Goal: Browse casually: Explore the website without a specific task or goal

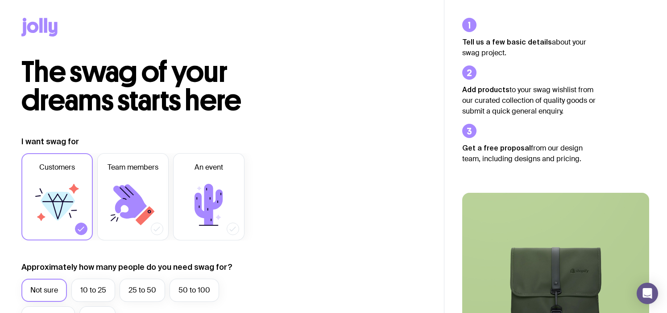
click at [90, 56] on span "The swag of your dreams starts here" at bounding box center [131, 86] width 220 height 64
click at [44, 31] on icon at bounding box center [45, 25] width 3 height 15
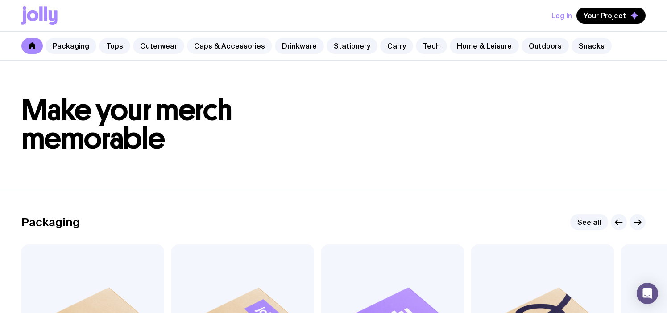
click at [238, 48] on link "Caps & Accessories" at bounding box center [229, 46] width 85 height 16
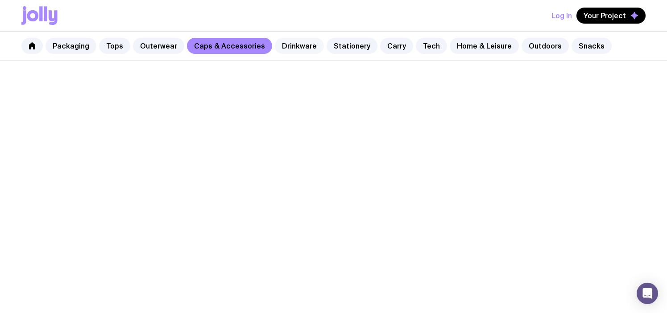
click at [291, 44] on link "Drinkware" at bounding box center [299, 46] width 49 height 16
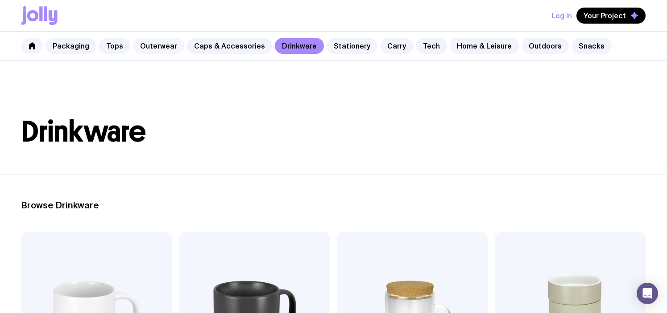
click at [171, 47] on link "Outerwear" at bounding box center [158, 46] width 51 height 16
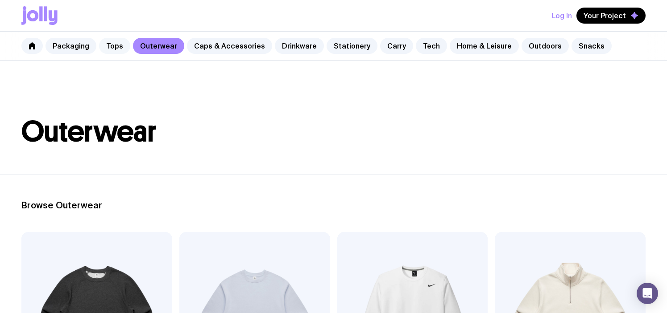
click at [106, 51] on link "Tops" at bounding box center [114, 46] width 31 height 16
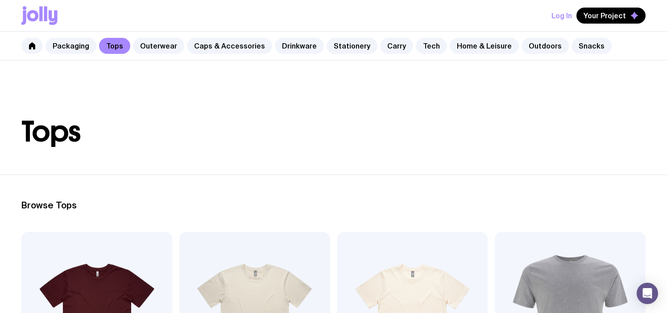
drag, startPoint x: 70, startPoint y: 49, endPoint x: 300, endPoint y: 64, distance: 230.1
click at [70, 49] on link "Packaging" at bounding box center [70, 46] width 51 height 16
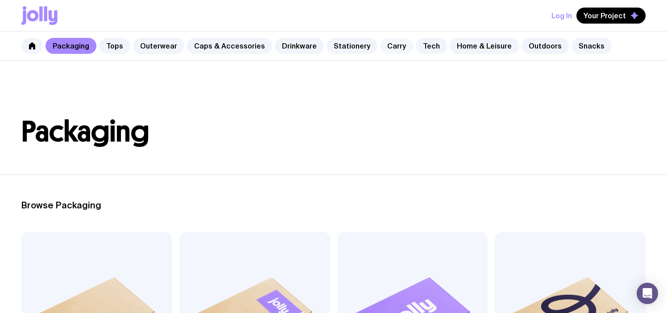
click at [388, 51] on link "Carry" at bounding box center [396, 46] width 33 height 16
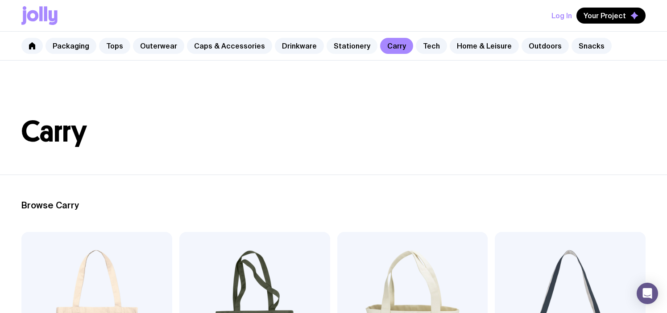
click at [345, 51] on link "Stationery" at bounding box center [351, 46] width 51 height 16
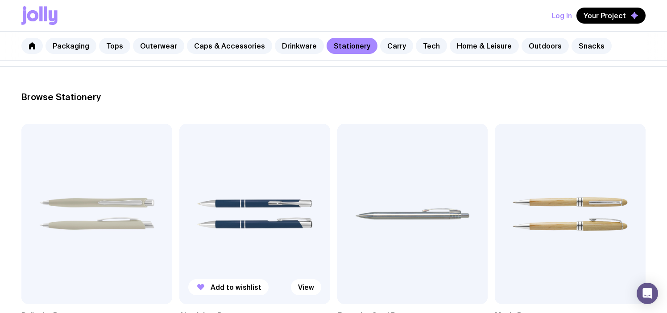
scroll to position [204, 0]
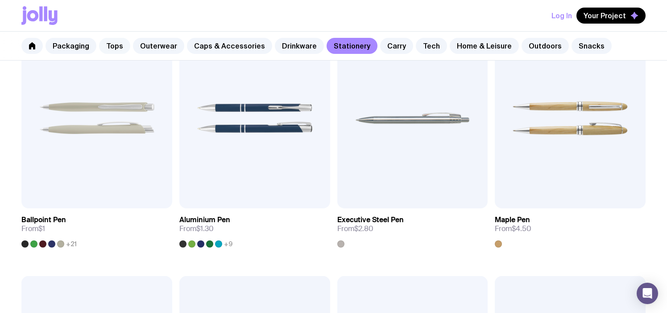
click at [124, 45] on link "Tops" at bounding box center [114, 46] width 31 height 16
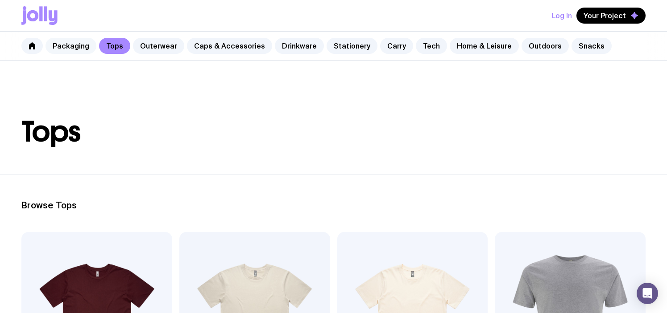
click at [78, 48] on link "Packaging" at bounding box center [70, 46] width 51 height 16
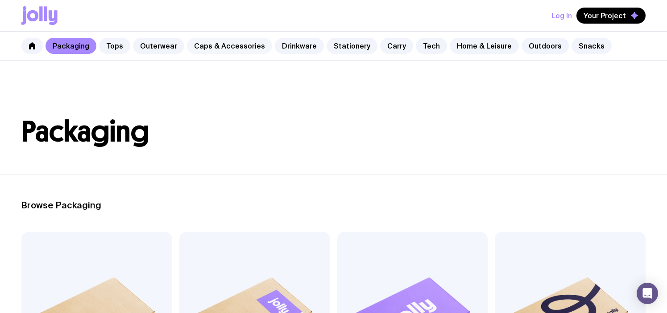
click at [211, 47] on link "Caps & Accessories" at bounding box center [229, 46] width 85 height 16
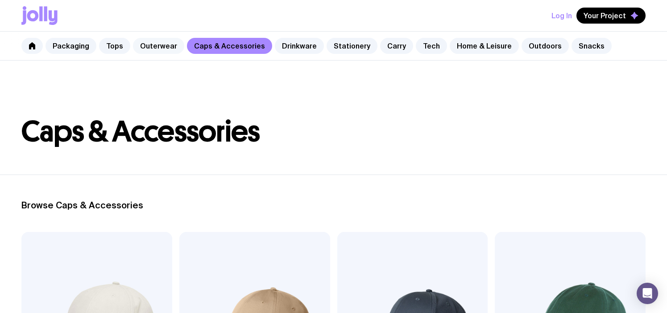
click at [156, 52] on link "Outerwear" at bounding box center [158, 46] width 51 height 16
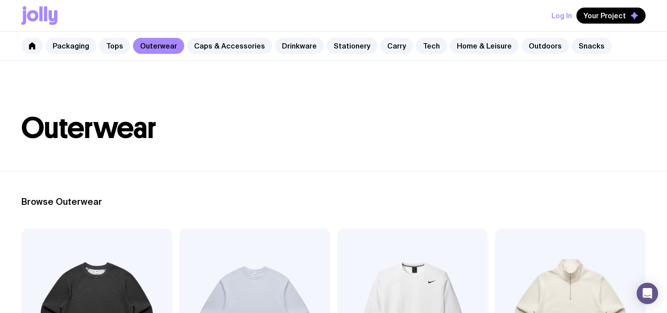
scroll to position [3, 0]
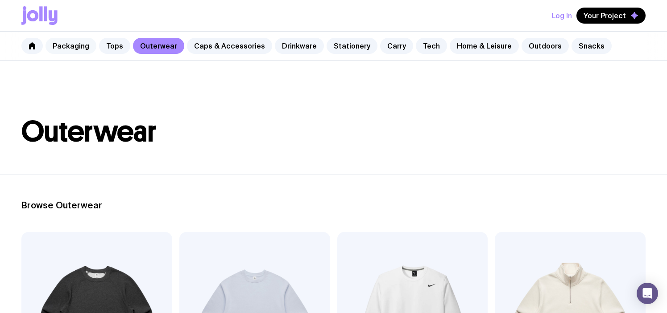
click at [71, 50] on link "Packaging" at bounding box center [70, 46] width 51 height 16
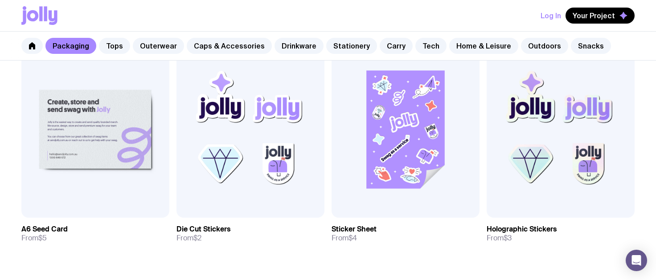
scroll to position [1035, 0]
